Goal: Task Accomplishment & Management: Manage account settings

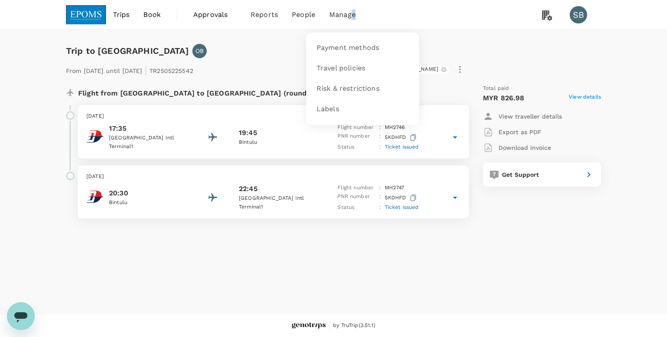
drag, startPoint x: 432, startPoint y: 2, endPoint x: 353, endPoint y: 13, distance: 79.8
click at [353, 13] on div "Trips Book Approvals 0 Reports People Manage Payment methods Travel policies Ri…" at bounding box center [333, 15] width 535 height 30
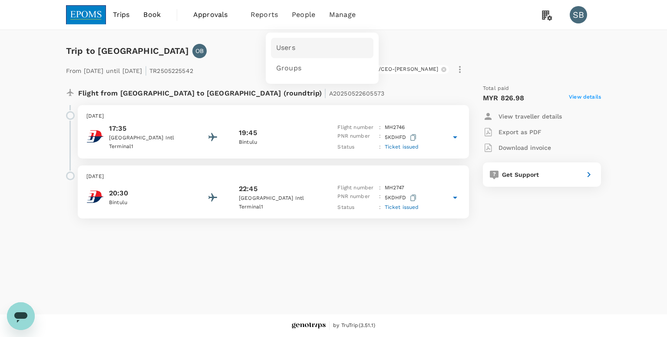
click at [292, 42] on link "Users" at bounding box center [322, 48] width 102 height 20
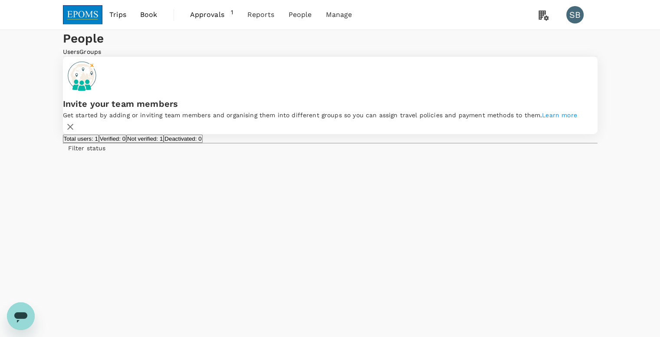
type input "pribin"
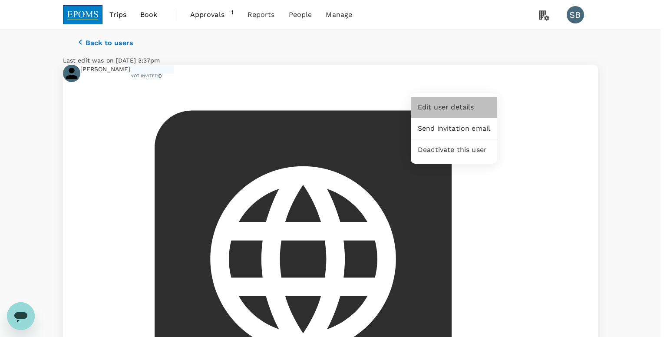
click at [474, 105] on span "Edit user details" at bounding box center [454, 107] width 73 height 10
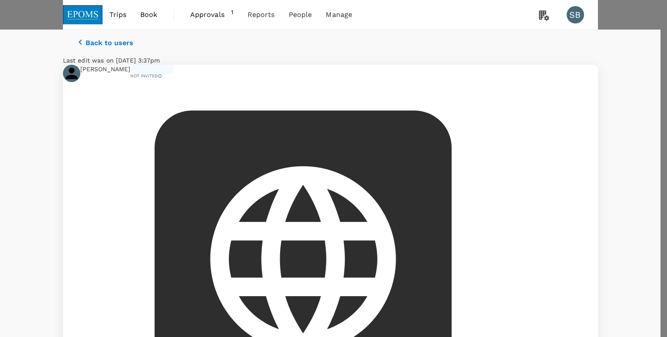
type input "PRITIAH"
type input "[EMAIL_ADDRESS][DOMAIN_NAME]"
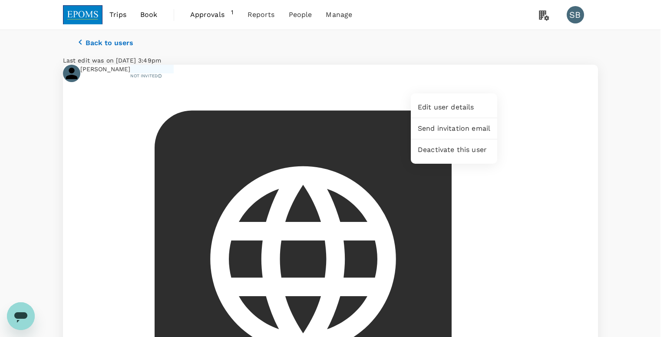
click at [594, 128] on div at bounding box center [333, 168] width 667 height 337
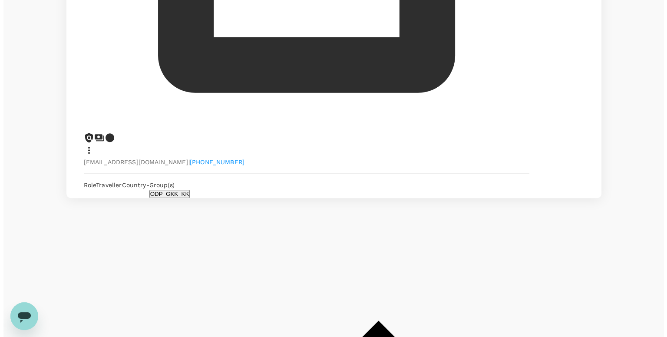
scroll to position [455, 0]
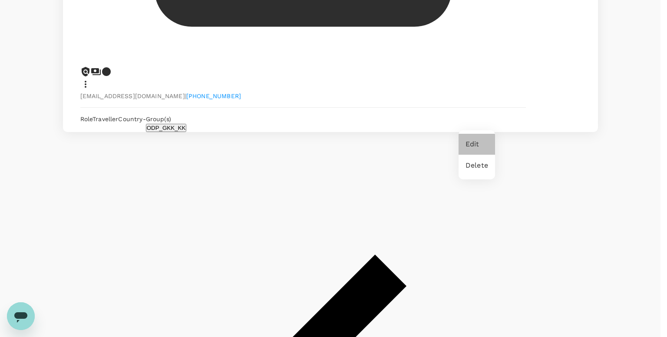
click at [476, 140] on span "Edit" at bounding box center [476, 144] width 23 height 10
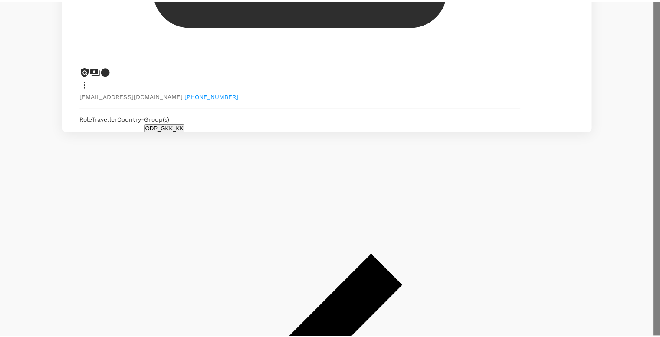
scroll to position [64, 0]
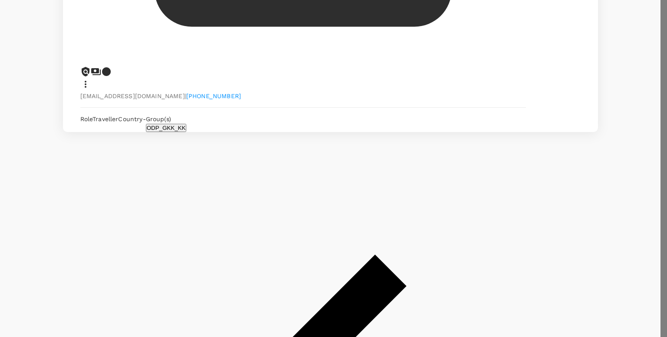
type input "PRITIAH"
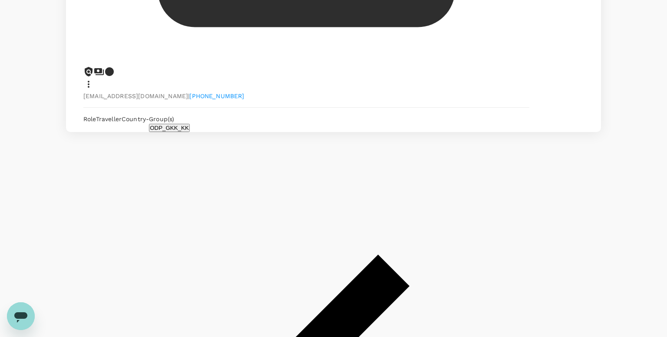
radio input "false"
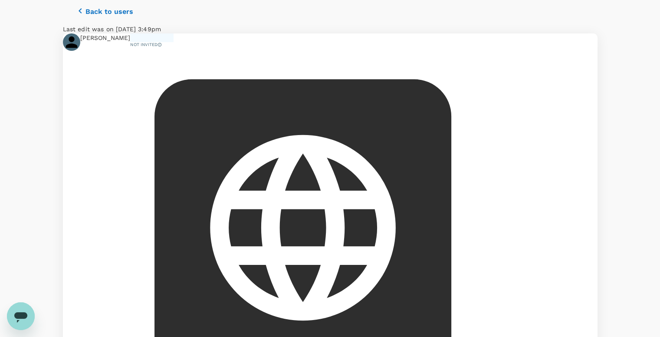
scroll to position [0, 0]
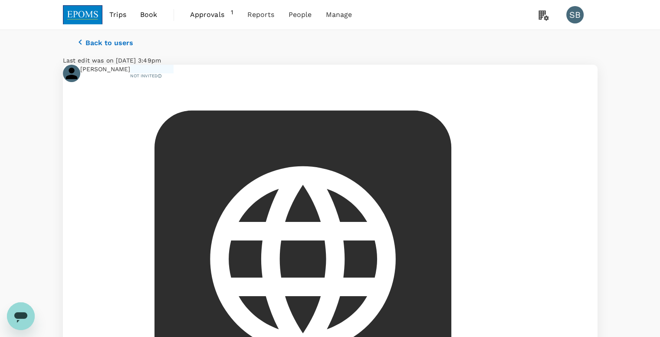
click at [214, 12] on span "Approvals" at bounding box center [210, 15] width 41 height 10
